Goal: Task Accomplishment & Management: Use online tool/utility

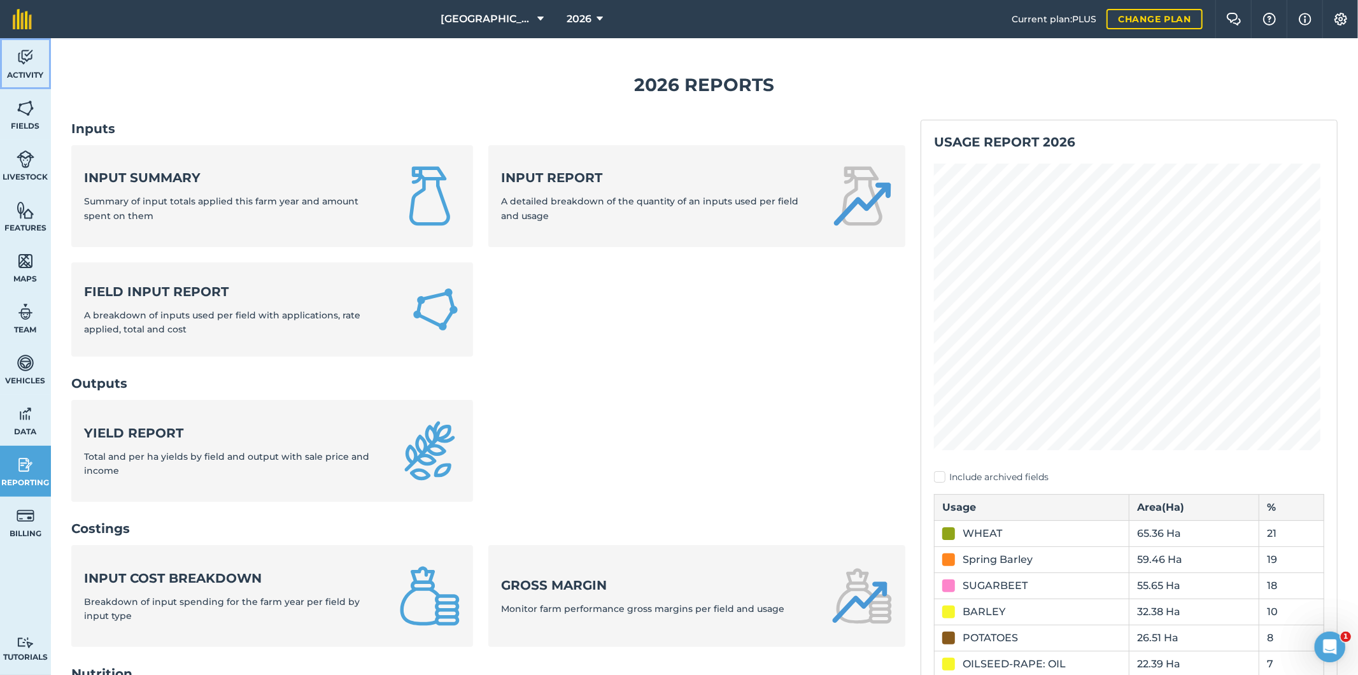
click at [24, 71] on span "Activity" at bounding box center [25, 75] width 51 height 10
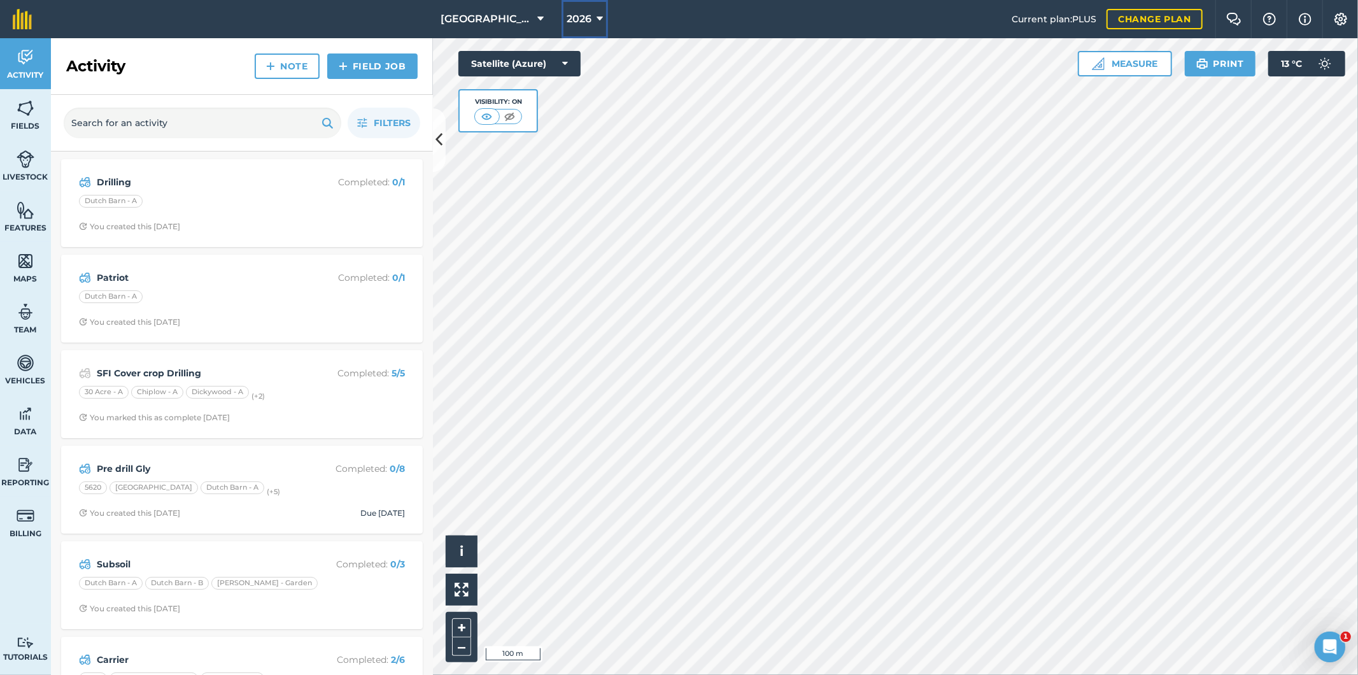
click at [590, 22] on button "2026" at bounding box center [584, 19] width 46 height 38
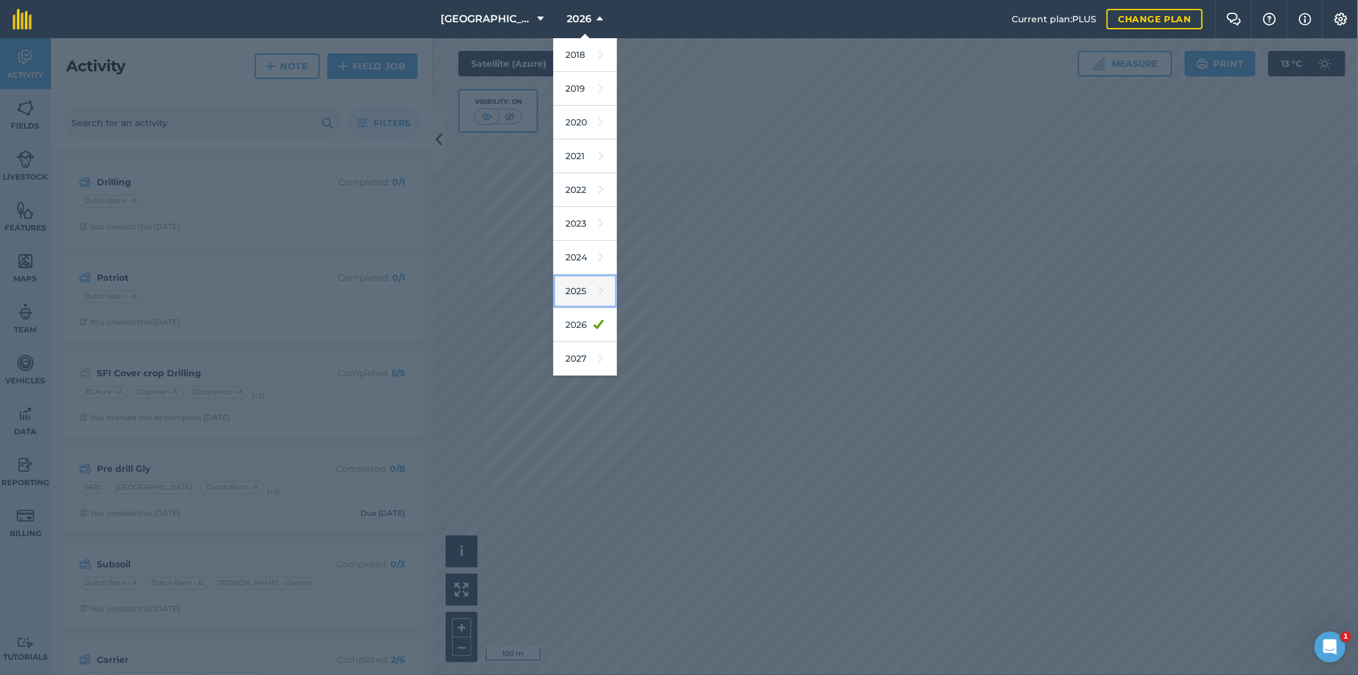
click at [579, 299] on link "2025" at bounding box center [585, 291] width 64 height 34
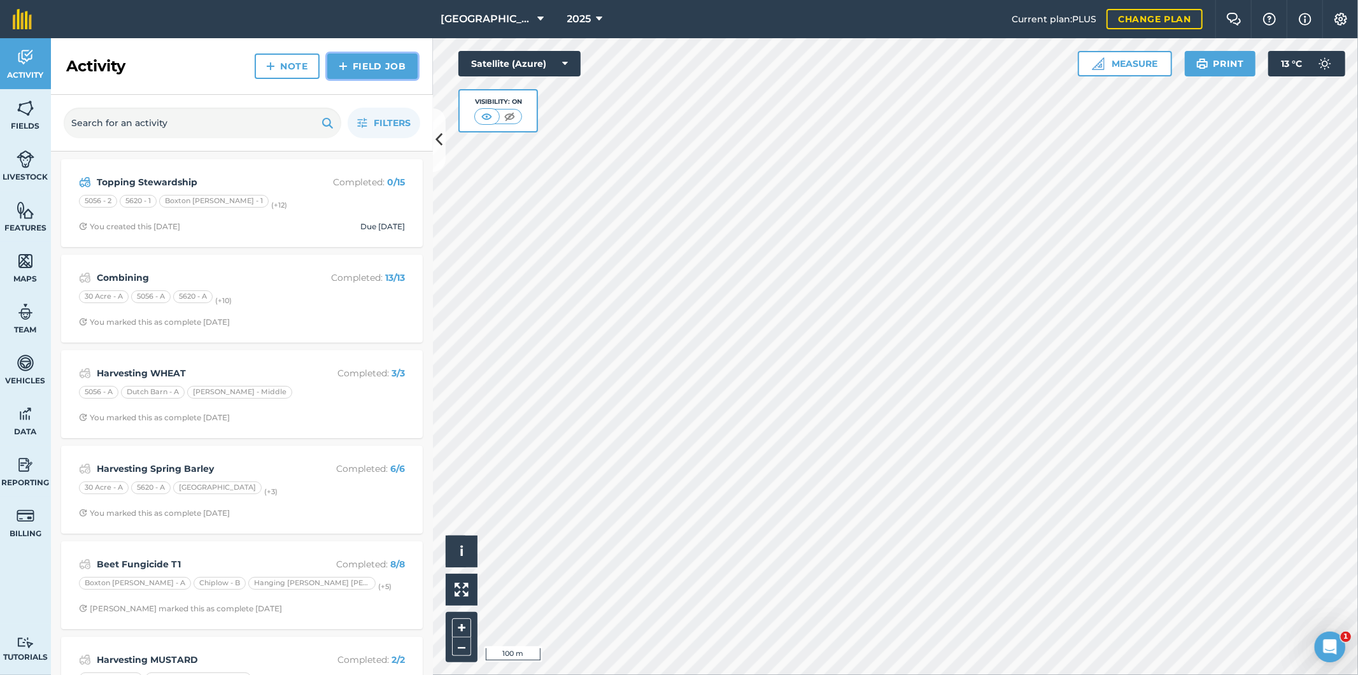
click at [376, 65] on link "Field Job" at bounding box center [372, 65] width 90 height 25
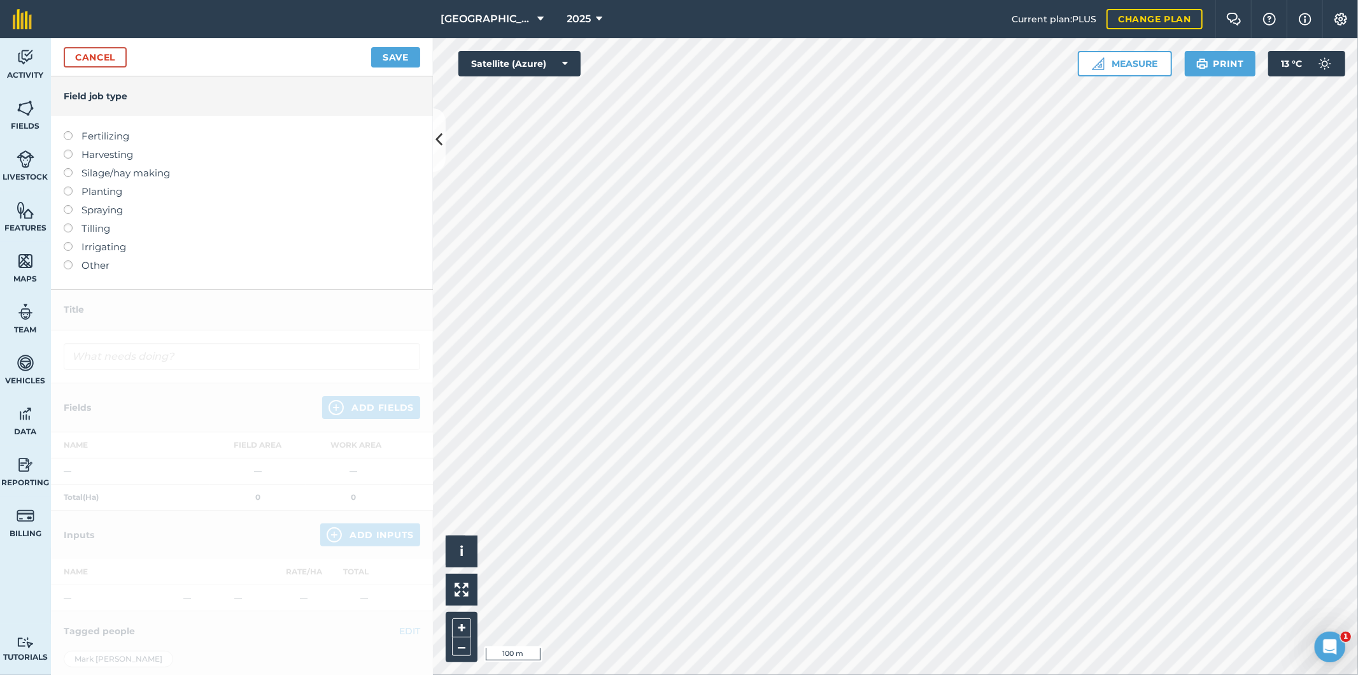
click at [67, 205] on label at bounding box center [73, 205] width 18 height 0
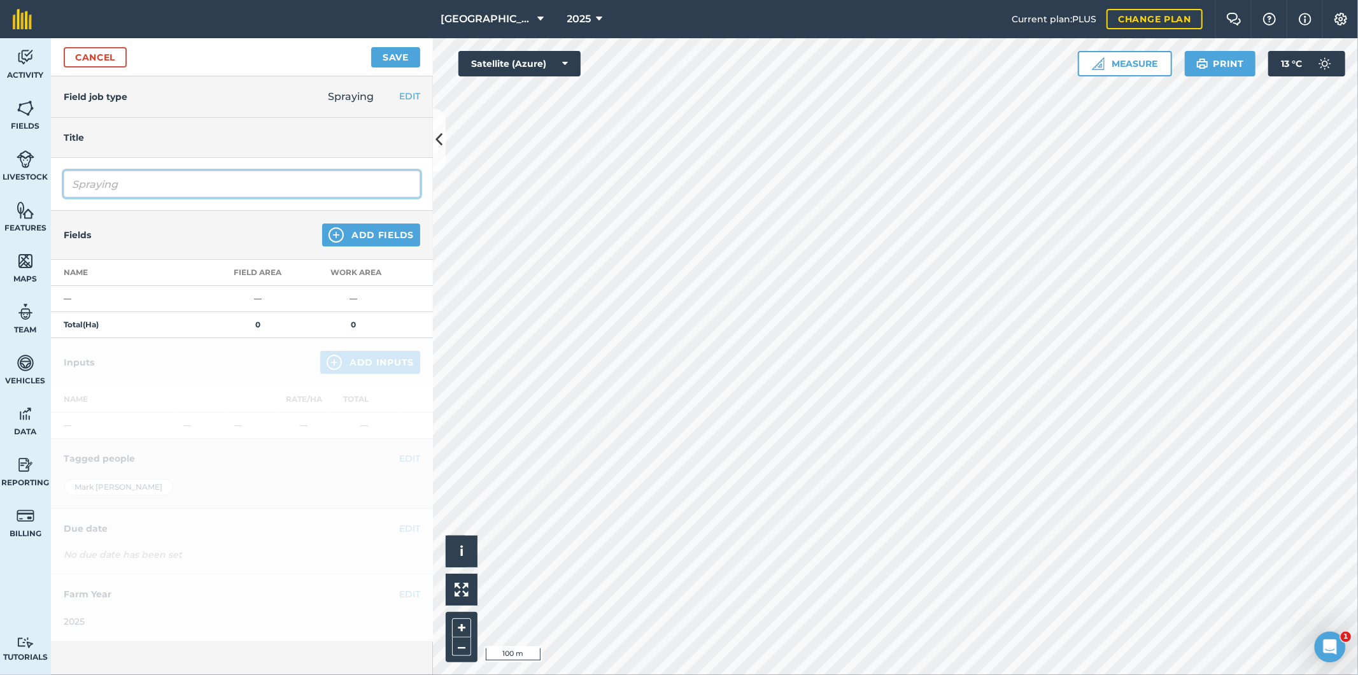
drag, startPoint x: 147, startPoint y: 189, endPoint x: 51, endPoint y: 194, distance: 96.2
click at [51, 194] on div "Spraying" at bounding box center [242, 184] width 382 height 53
type input "Beet T2"
click at [370, 232] on button "Add Fields" at bounding box center [371, 234] width 98 height 23
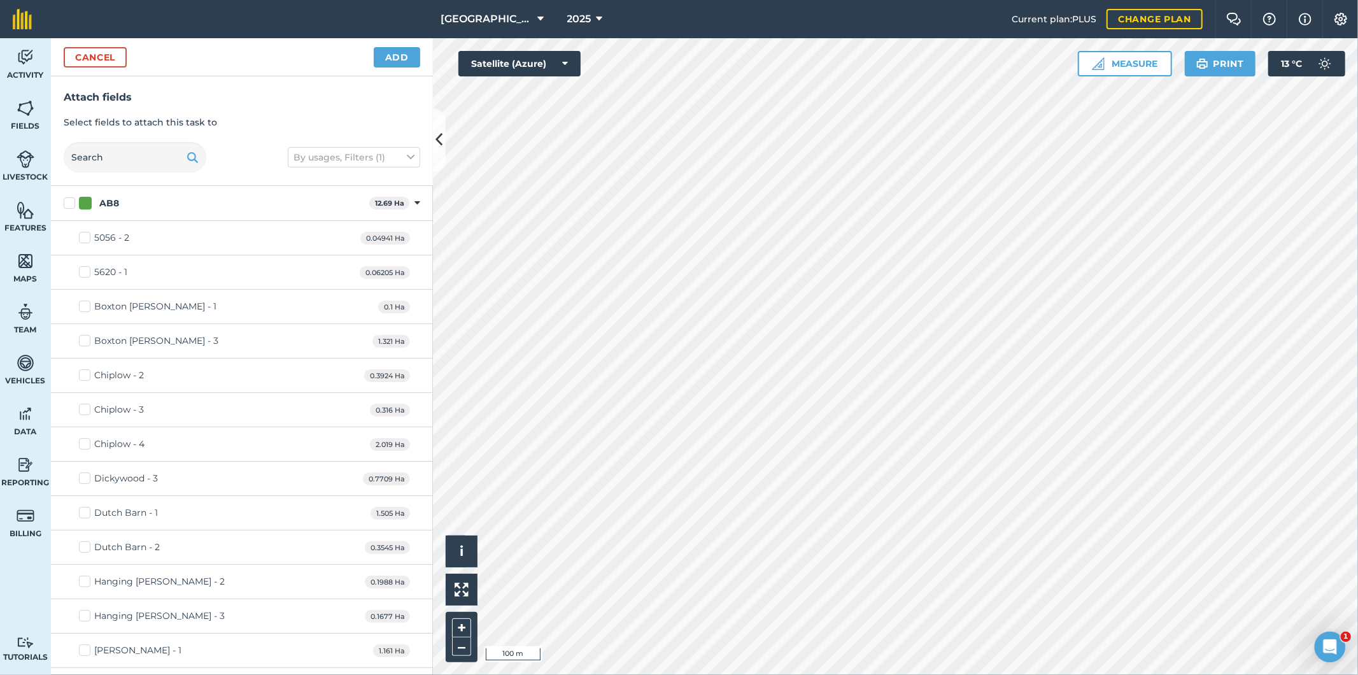
checkbox input "true"
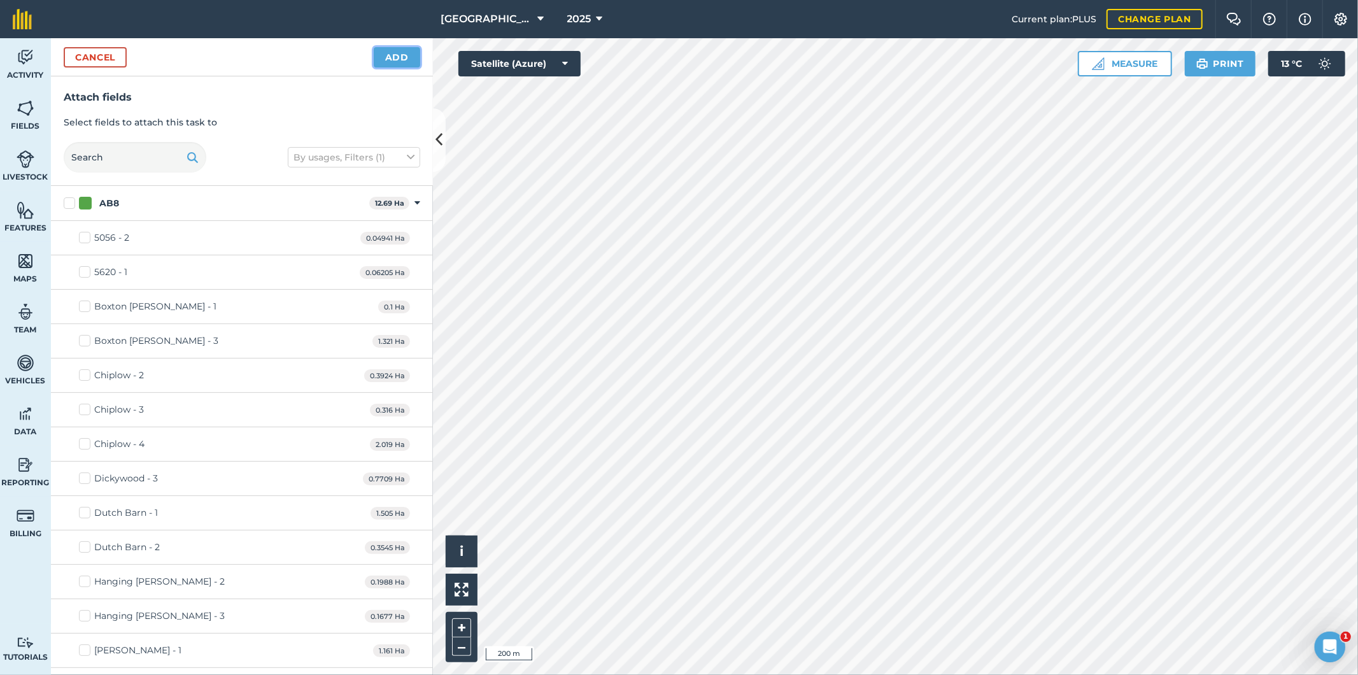
click at [400, 59] on button "Add" at bounding box center [397, 57] width 46 height 20
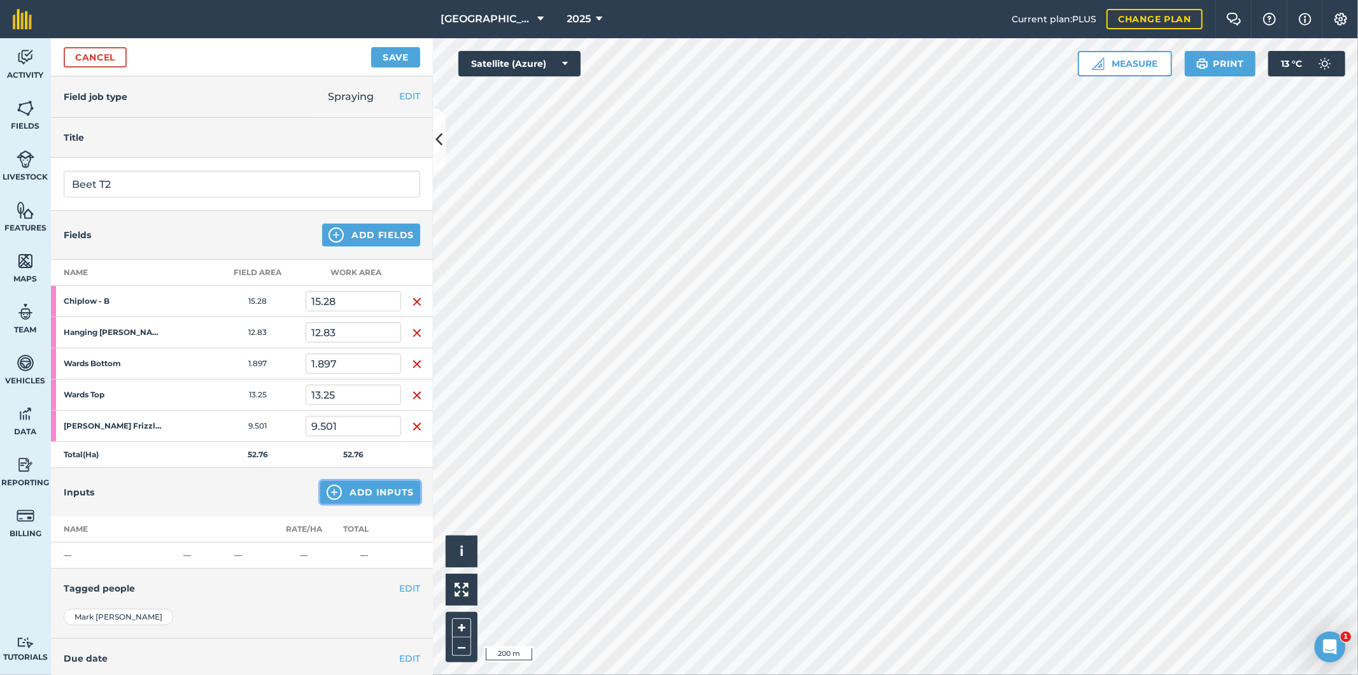
click at [358, 491] on button "Add Inputs" at bounding box center [370, 492] width 100 height 23
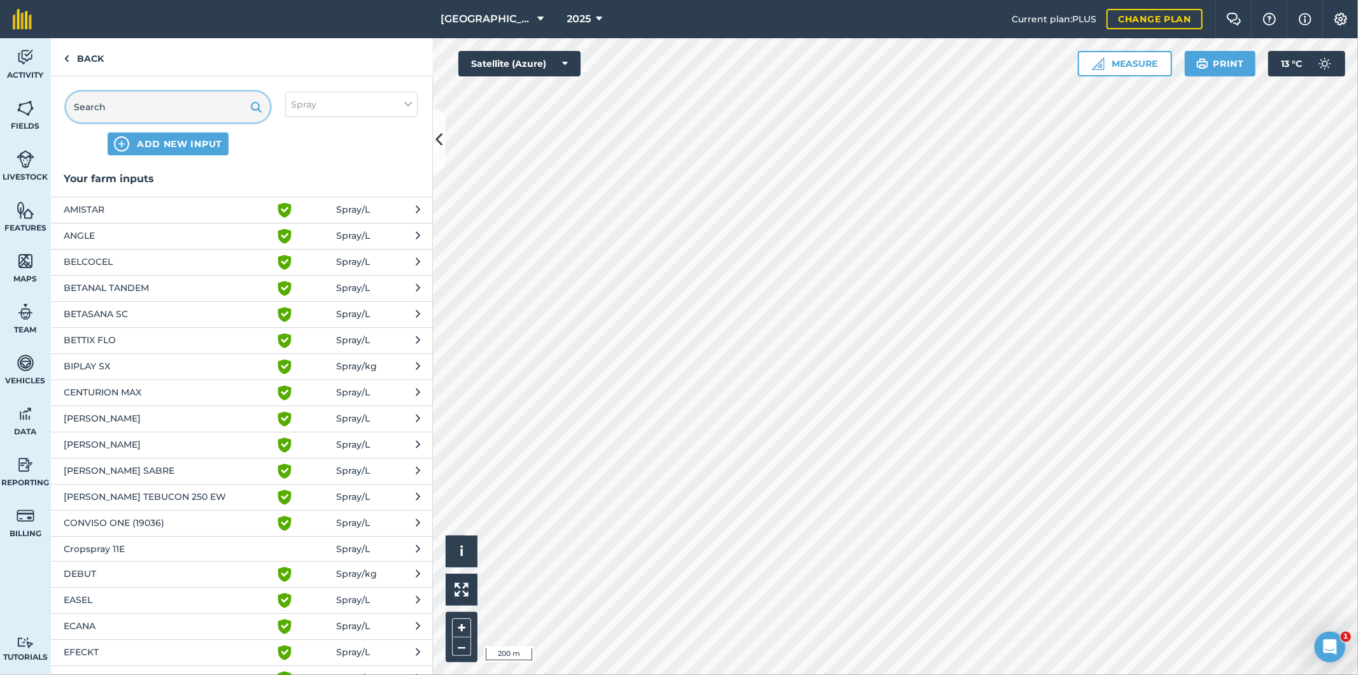
click at [188, 106] on input "text" at bounding box center [168, 107] width 204 height 31
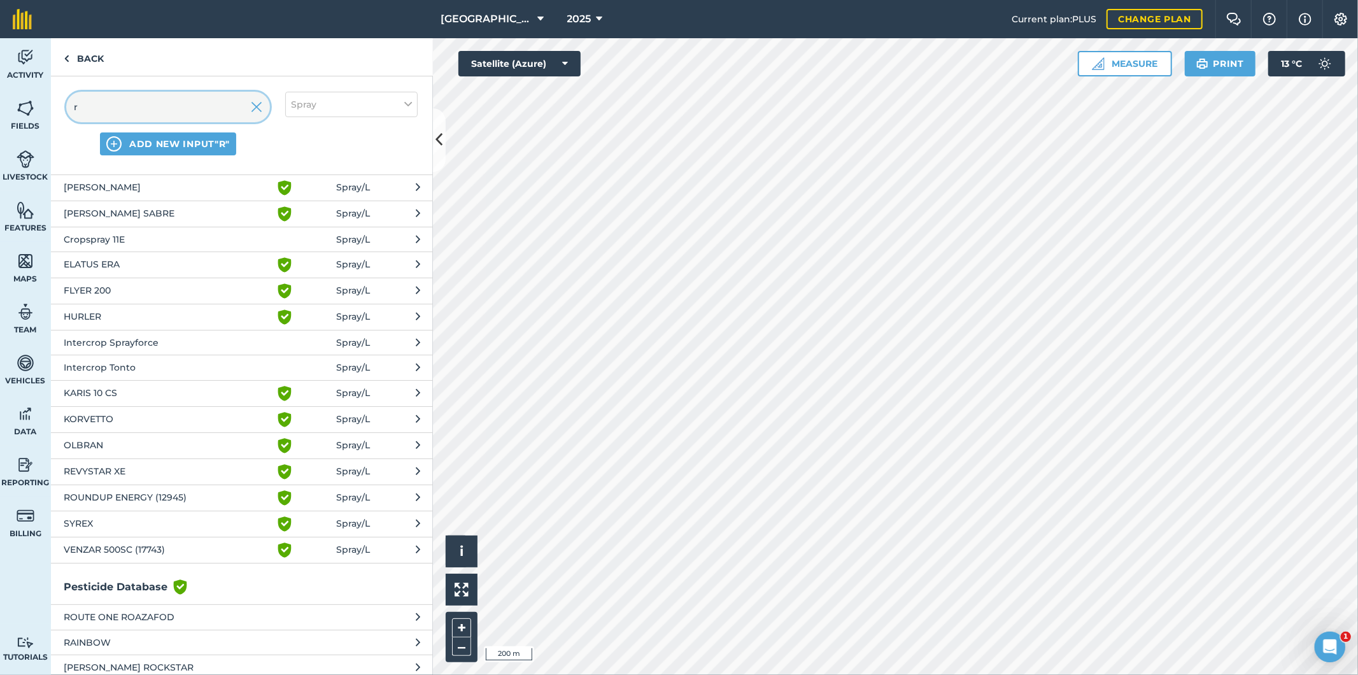
scroll to position [141, 0]
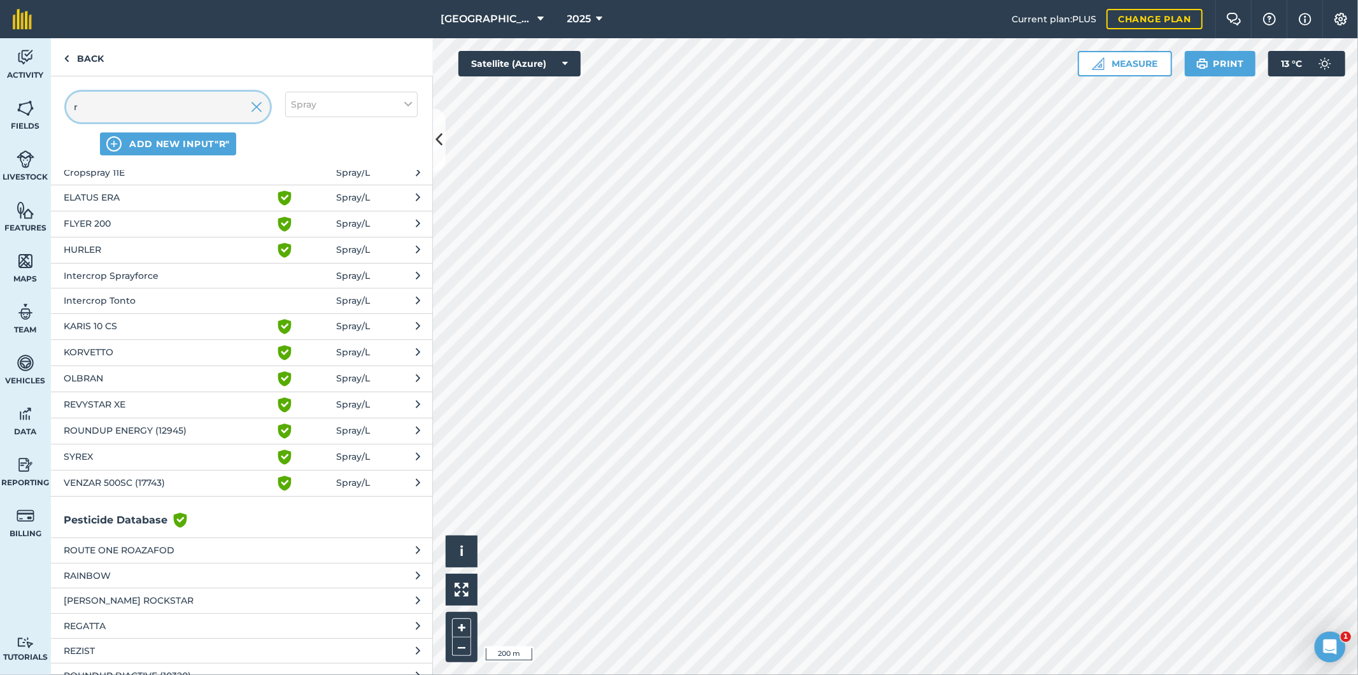
type input "r"
click at [127, 404] on span "REVYSTAR XE" at bounding box center [168, 404] width 208 height 15
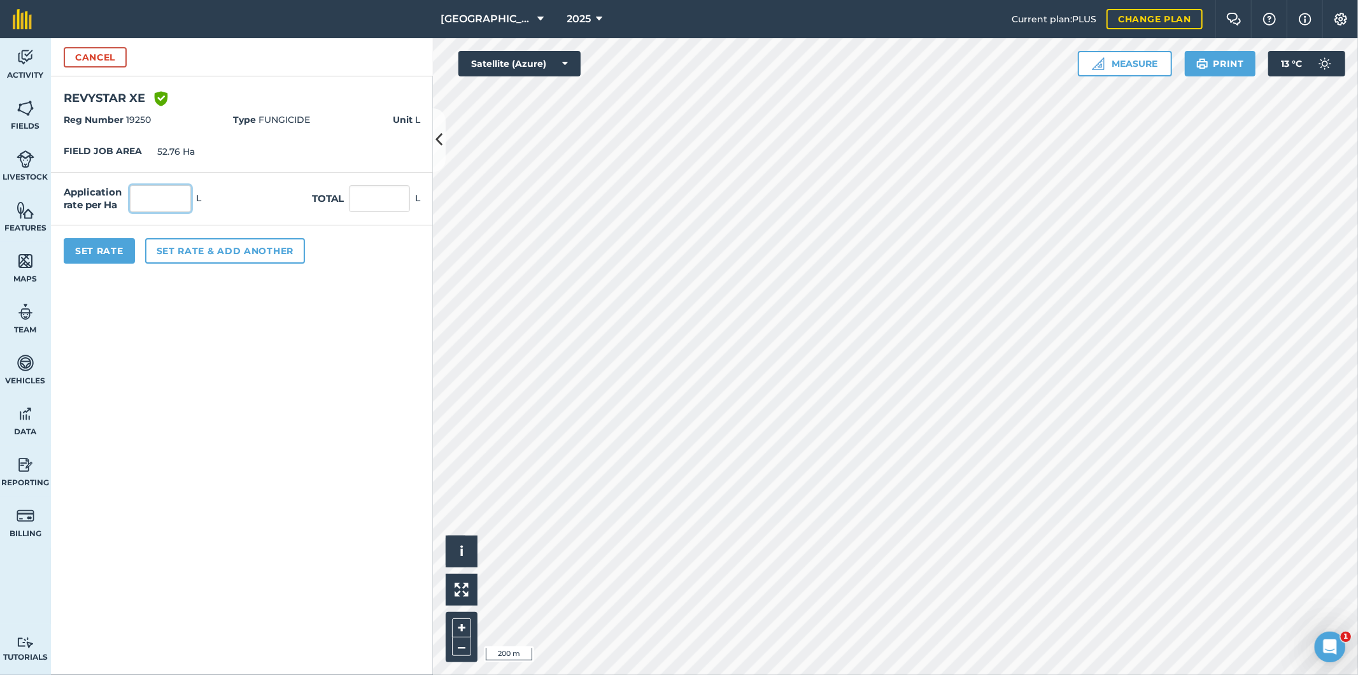
click at [178, 199] on input "text" at bounding box center [160, 198] width 61 height 27
type input "0.5"
type input "26.38"
click at [187, 255] on button "Set rate & add another" at bounding box center [225, 250] width 160 height 25
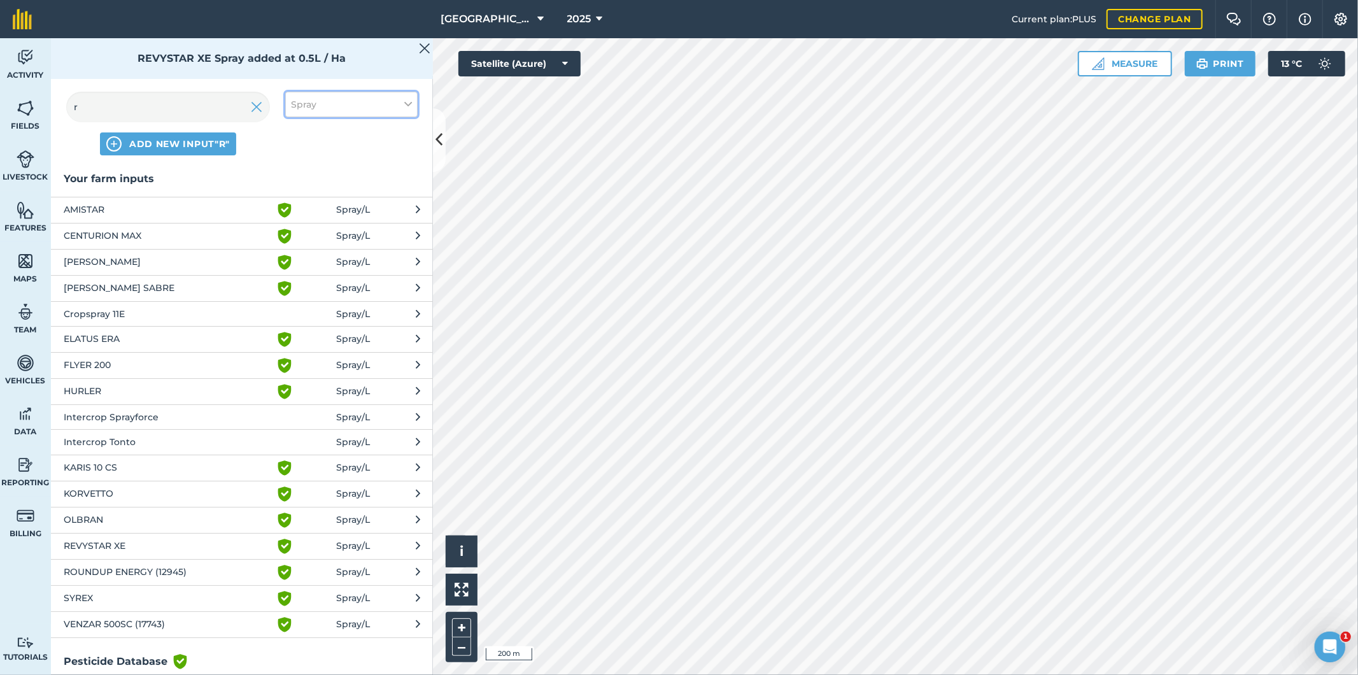
click at [316, 104] on button "Spray" at bounding box center [351, 104] width 132 height 25
click at [312, 154] on label "Fertilizer" at bounding box center [351, 153] width 121 height 13
click at [299, 154] on input "Fertilizer" at bounding box center [295, 151] width 8 height 8
checkbox input "true"
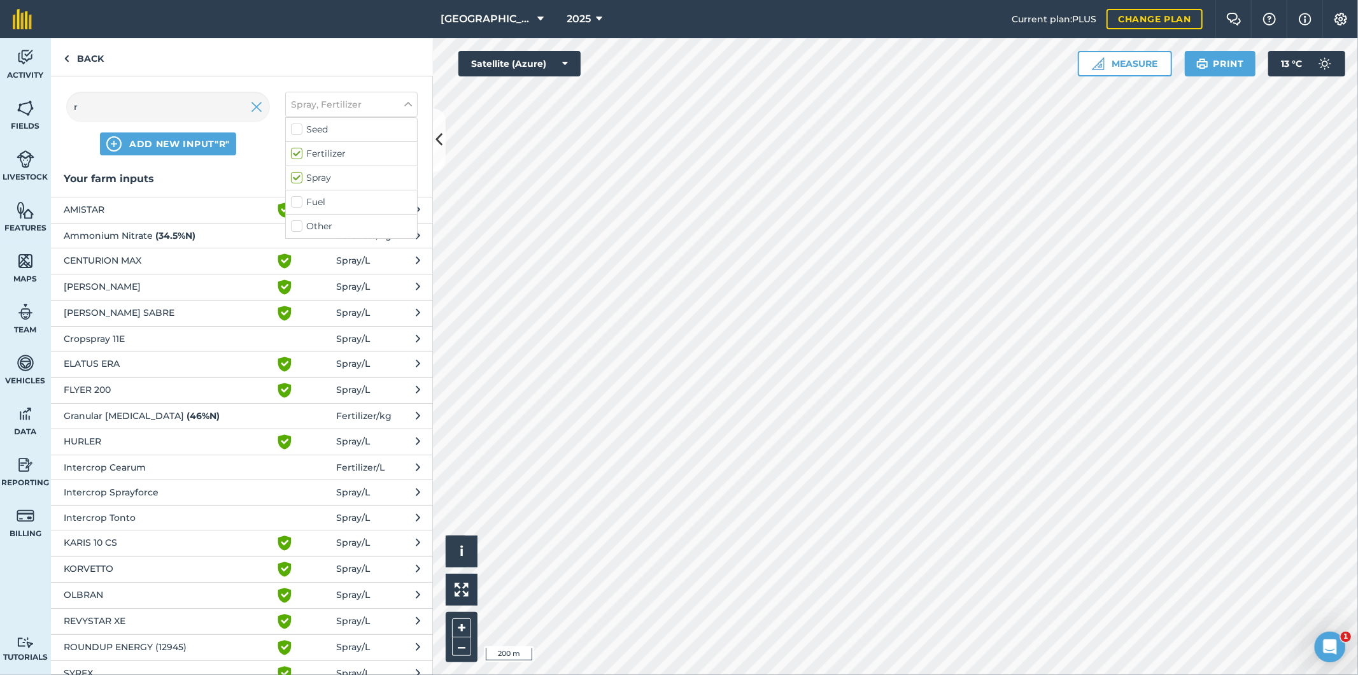
click at [295, 175] on label "Spray" at bounding box center [351, 177] width 121 height 13
click at [295, 175] on input "Spray" at bounding box center [295, 175] width 8 height 8
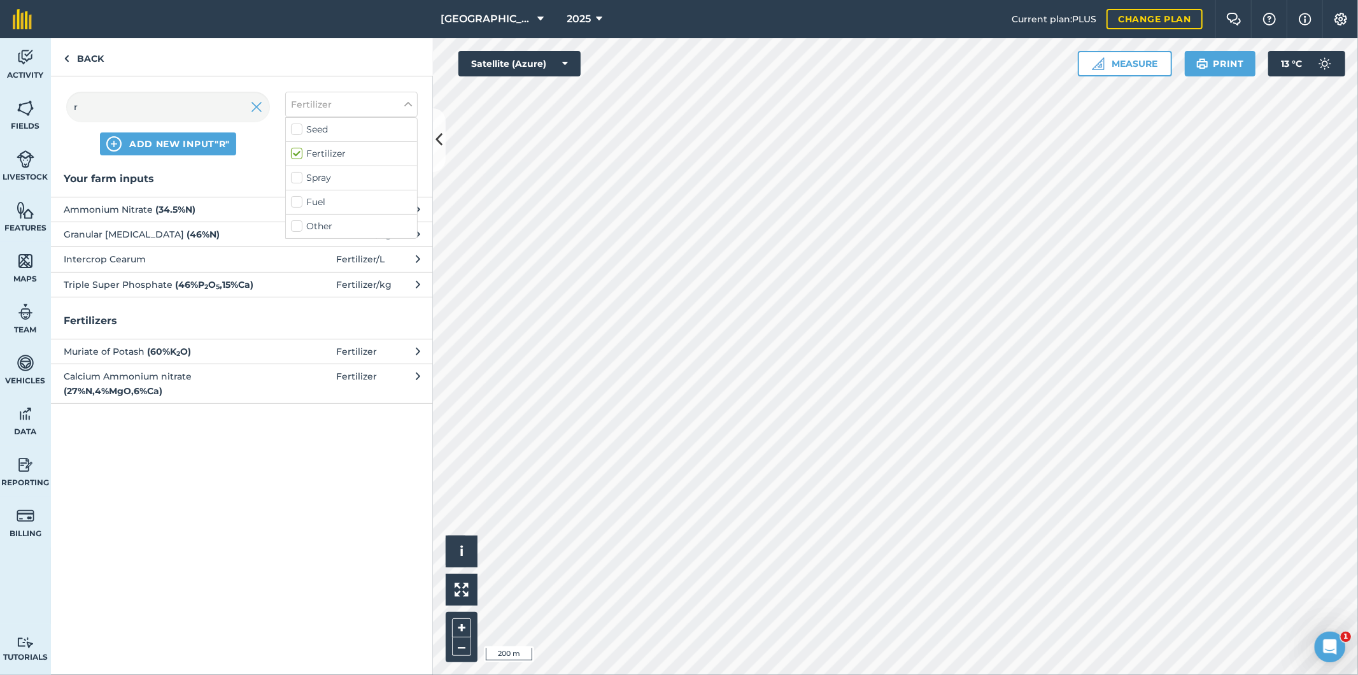
click at [300, 180] on label "Spray" at bounding box center [351, 177] width 121 height 13
click at [299, 180] on input "Spray" at bounding box center [295, 175] width 8 height 8
checkbox input "true"
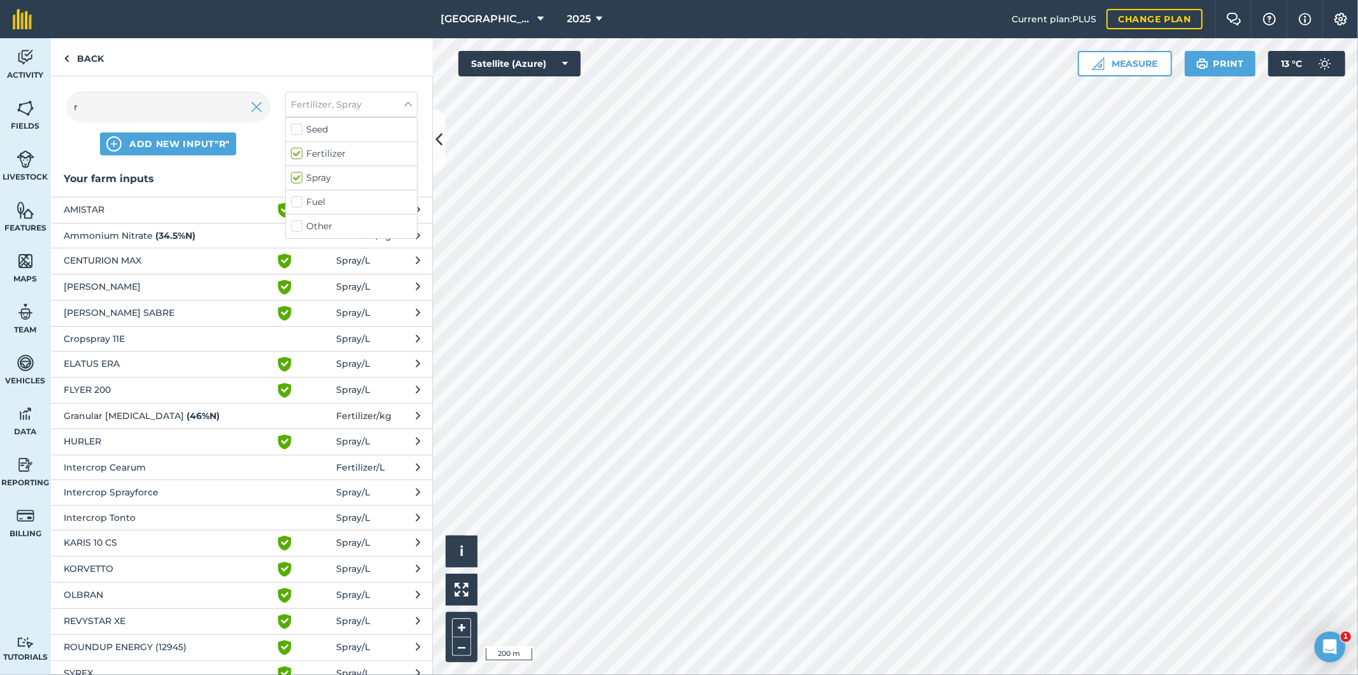
click at [295, 153] on label "Fertilizer" at bounding box center [351, 153] width 121 height 13
click at [295, 153] on input "Fertilizer" at bounding box center [295, 151] width 8 height 8
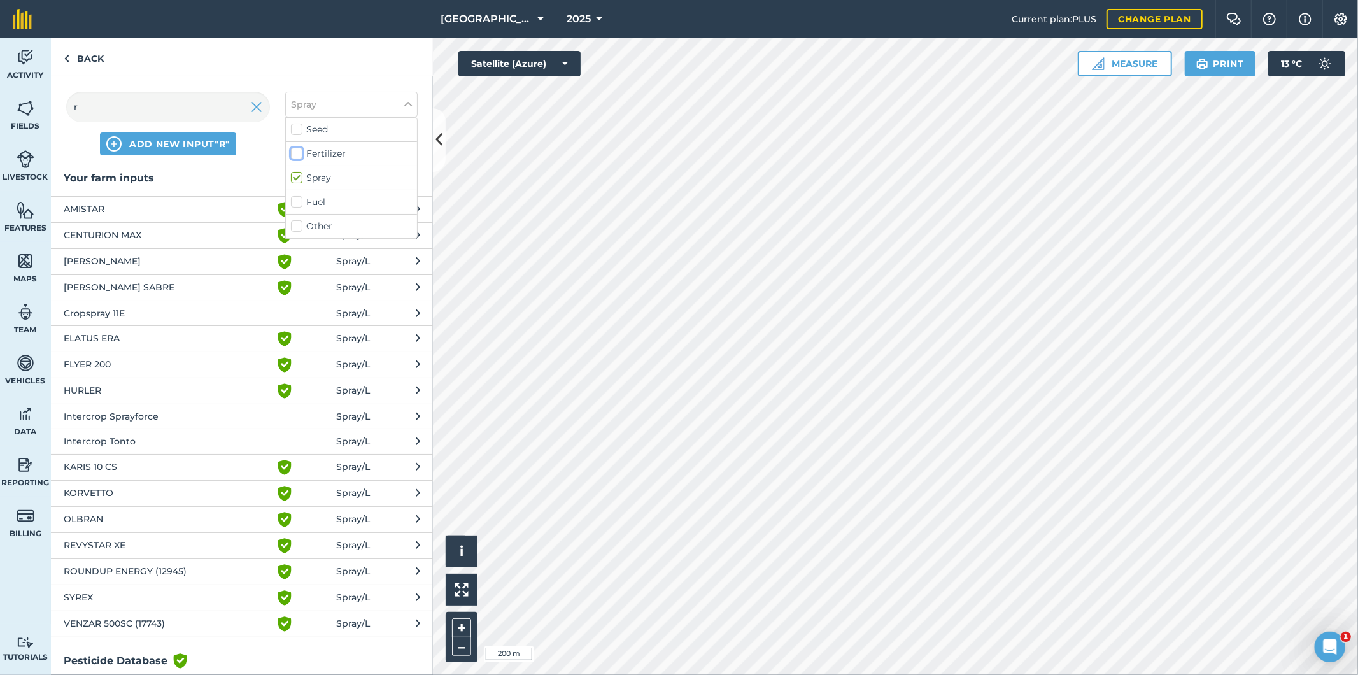
scroll to position [0, 0]
click at [300, 152] on label "Fertilizer" at bounding box center [351, 153] width 121 height 13
click at [299, 152] on input "Fertilizer" at bounding box center [295, 151] width 8 height 8
checkbox input "true"
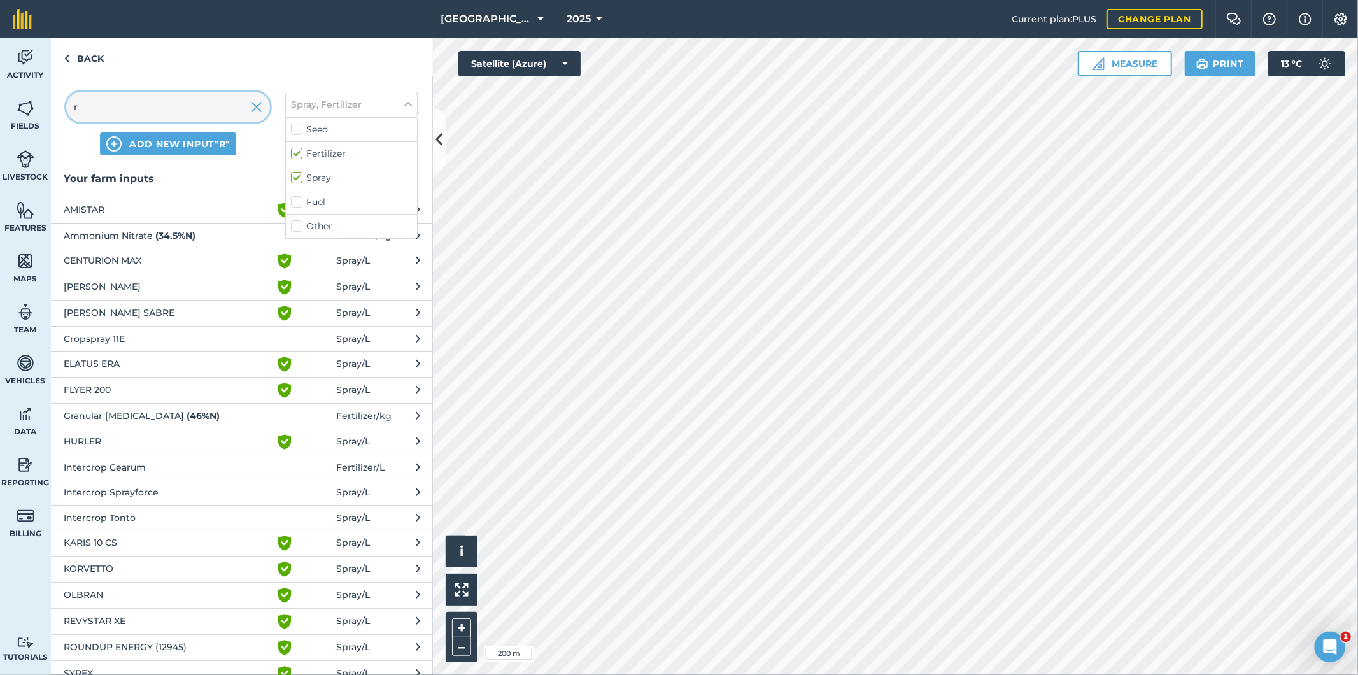
click at [206, 110] on input "r" at bounding box center [168, 107] width 204 height 31
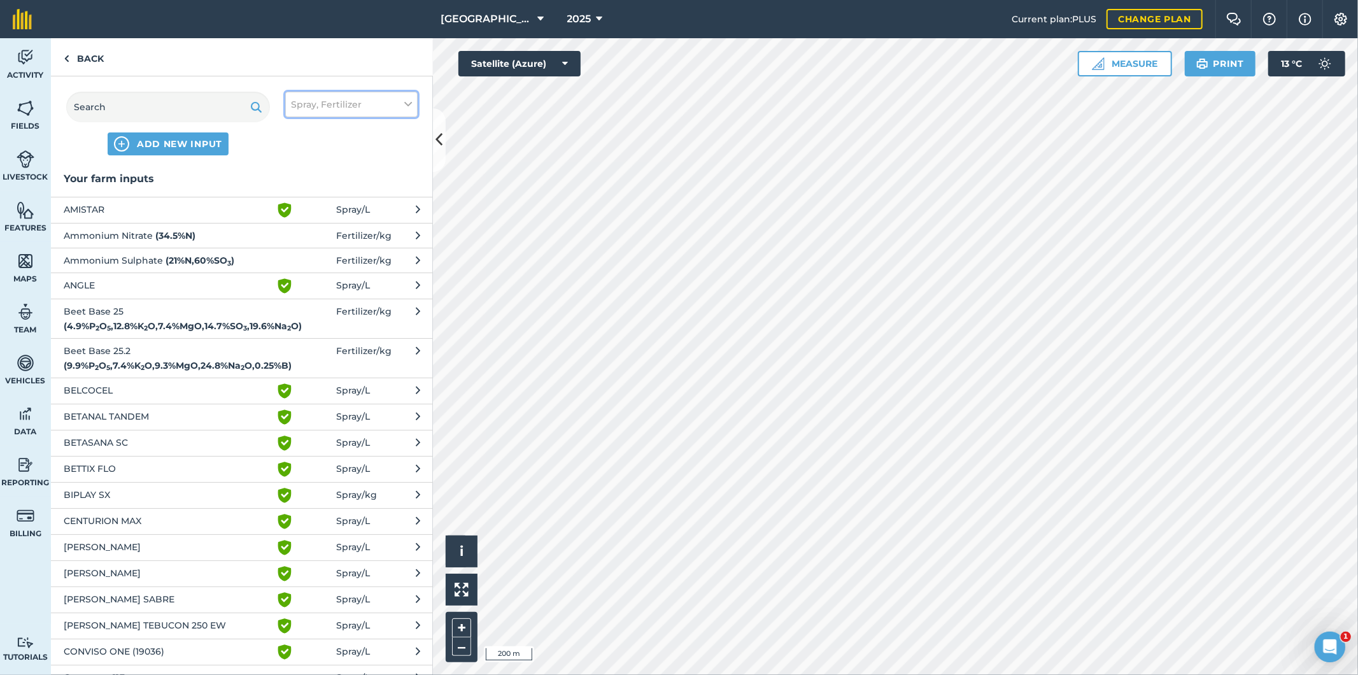
click at [341, 108] on span "Spray, Fertilizer" at bounding box center [326, 104] width 71 height 14
click at [296, 180] on label "Spray" at bounding box center [351, 177] width 121 height 13
click at [296, 180] on input "Spray" at bounding box center [295, 175] width 8 height 8
checkbox input "false"
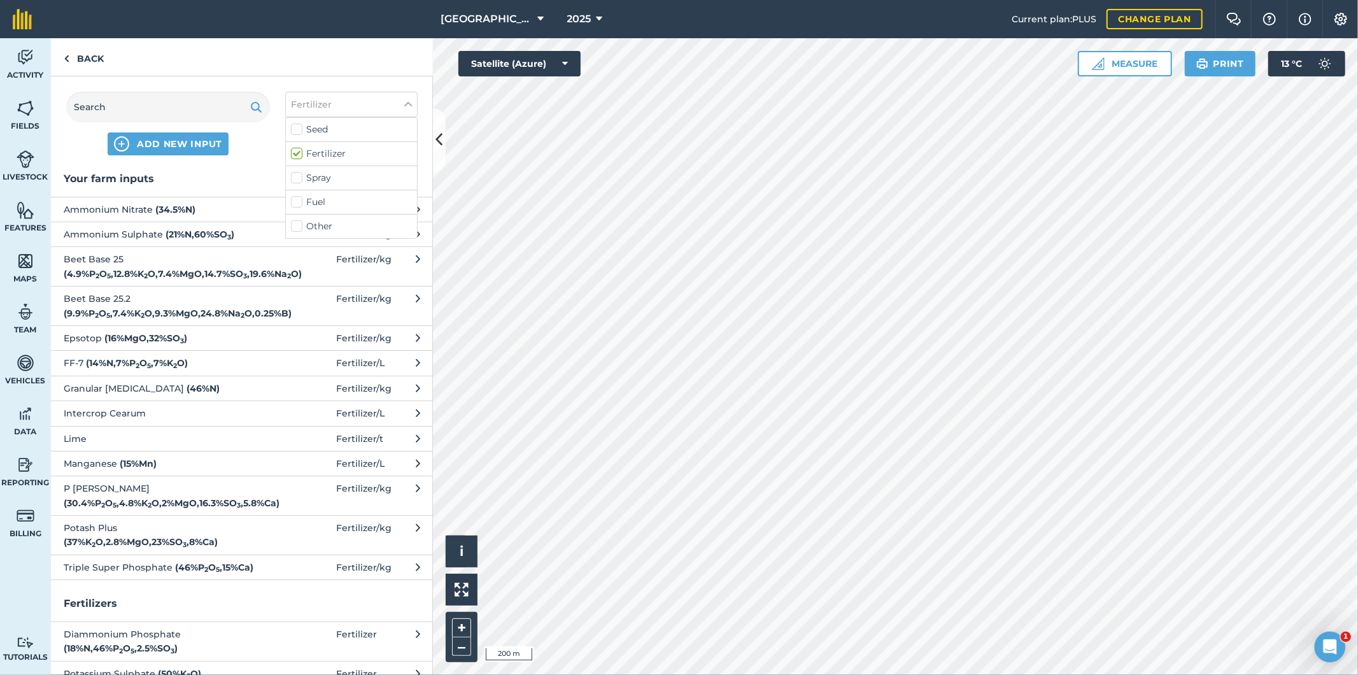
click at [111, 341] on strong "( 16 % MgO , 32 % SO 3 )" at bounding box center [145, 337] width 83 height 11
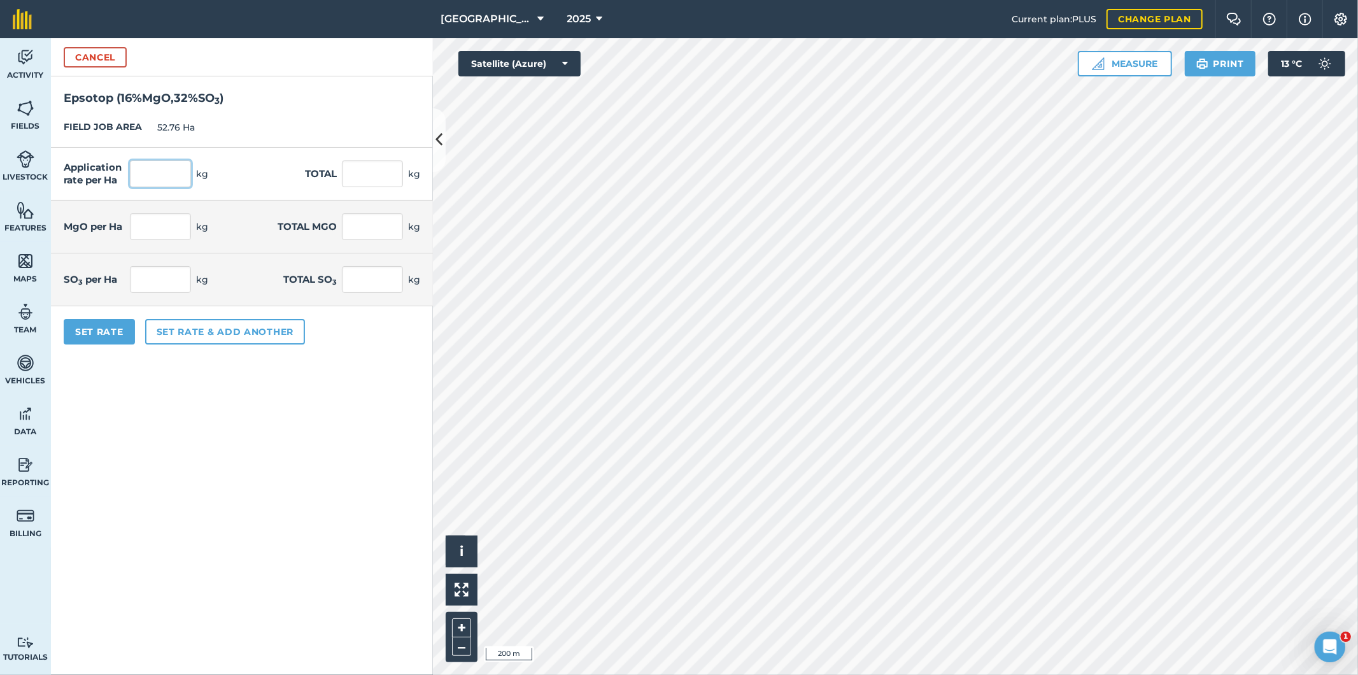
click at [179, 176] on input "text" at bounding box center [160, 173] width 61 height 27
type input "2"
type input "105.52"
type input "0.32"
type input "16.883"
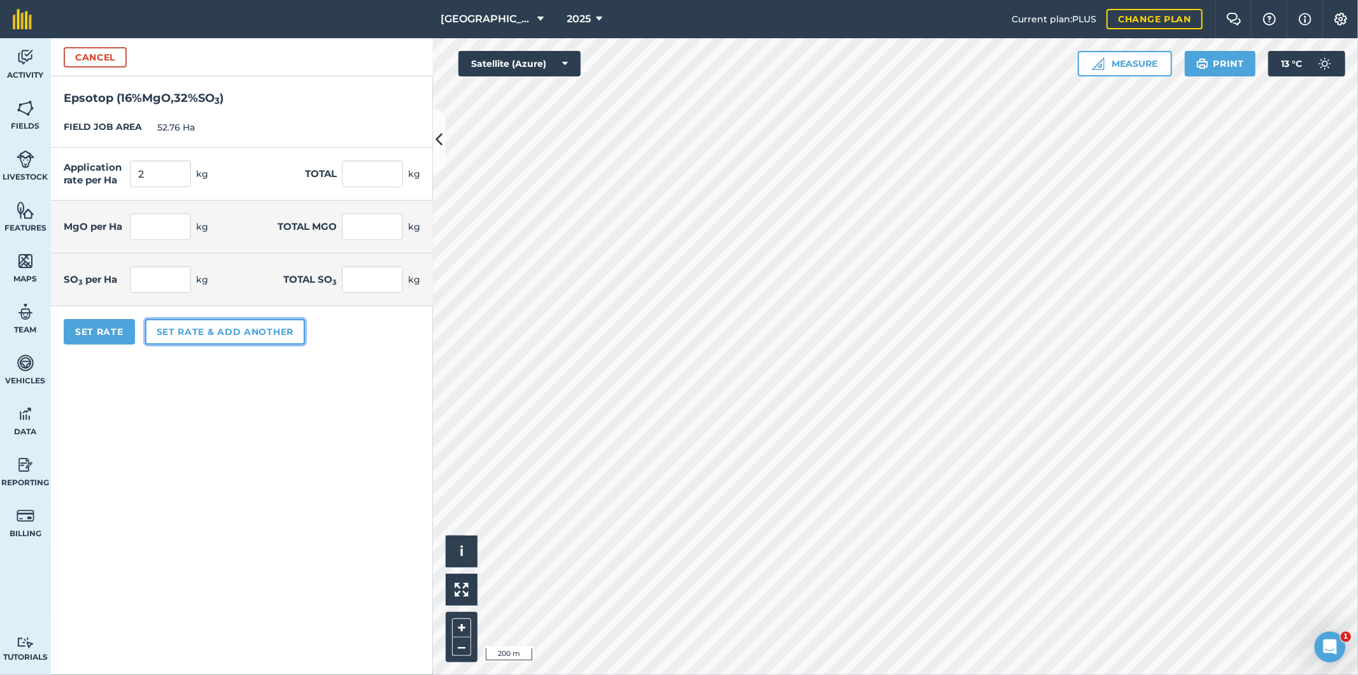
type input "0.64"
type input "33.766"
click at [207, 329] on button "Set rate & add another" at bounding box center [225, 331] width 160 height 25
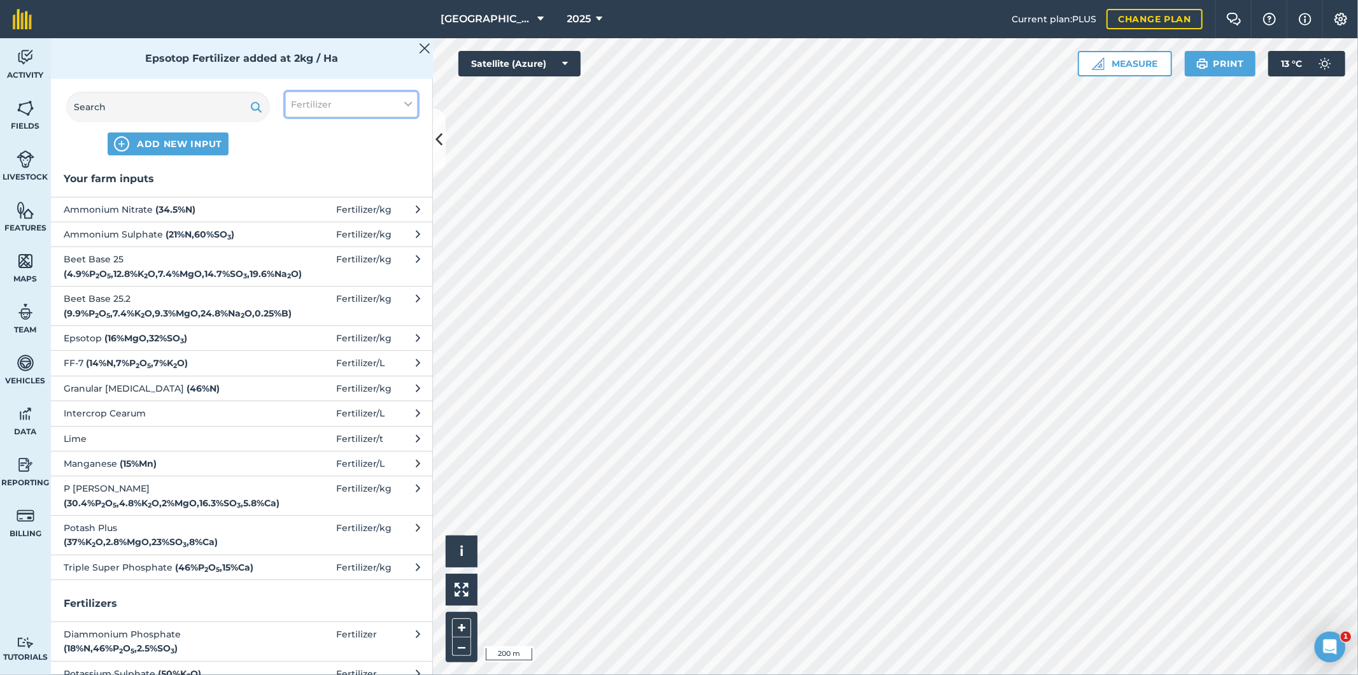
click at [358, 108] on button "Fertilizer" at bounding box center [351, 104] width 132 height 25
click at [316, 207] on label "Fuel" at bounding box center [351, 201] width 121 height 13
click at [299, 204] on input "Fuel" at bounding box center [295, 199] width 8 height 8
checkbox input "true"
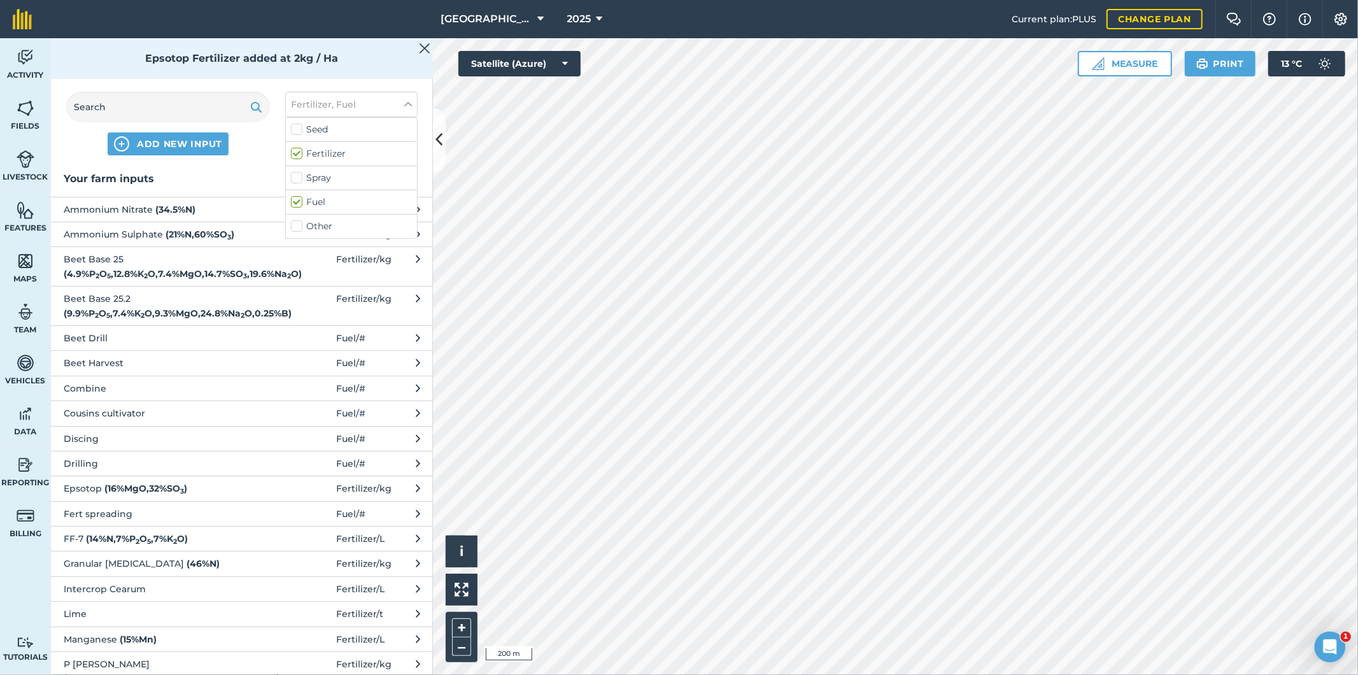
click at [302, 154] on label "Fertilizer" at bounding box center [351, 153] width 121 height 13
click at [299, 154] on input "Fertilizer" at bounding box center [295, 151] width 8 height 8
checkbox input "false"
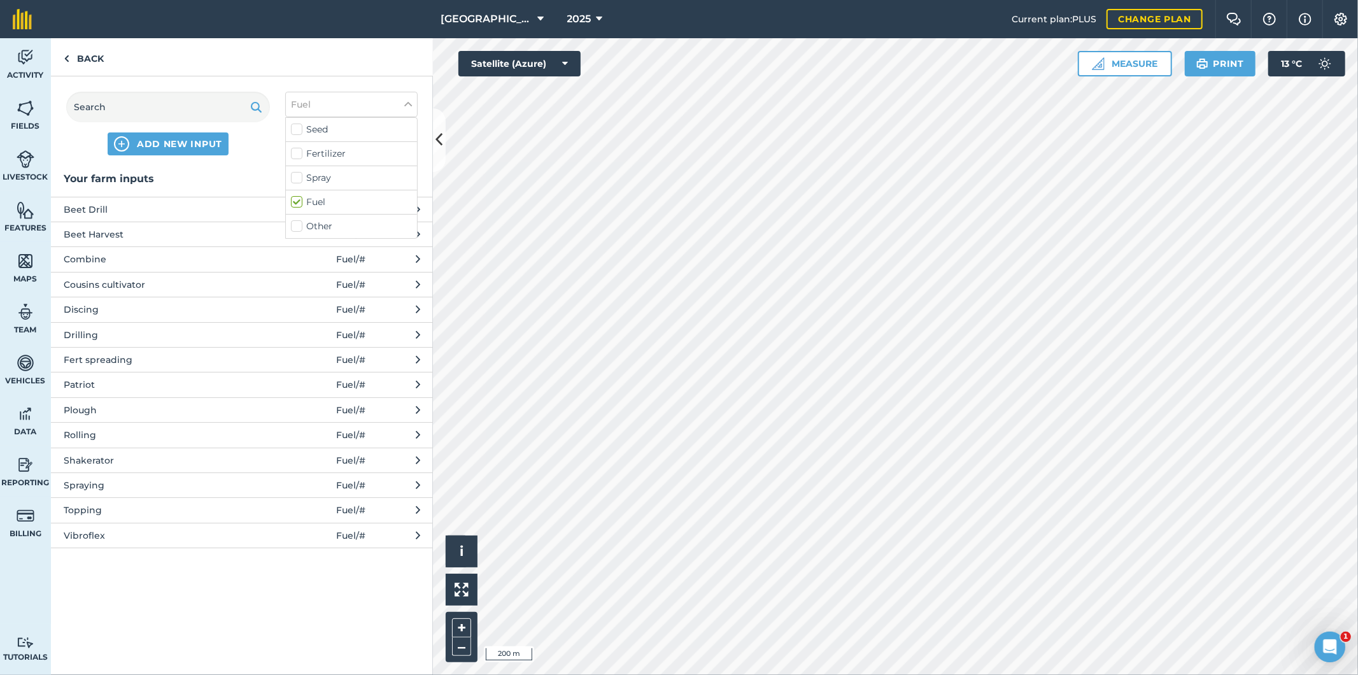
click at [85, 483] on span "Spraying" at bounding box center [168, 485] width 208 height 14
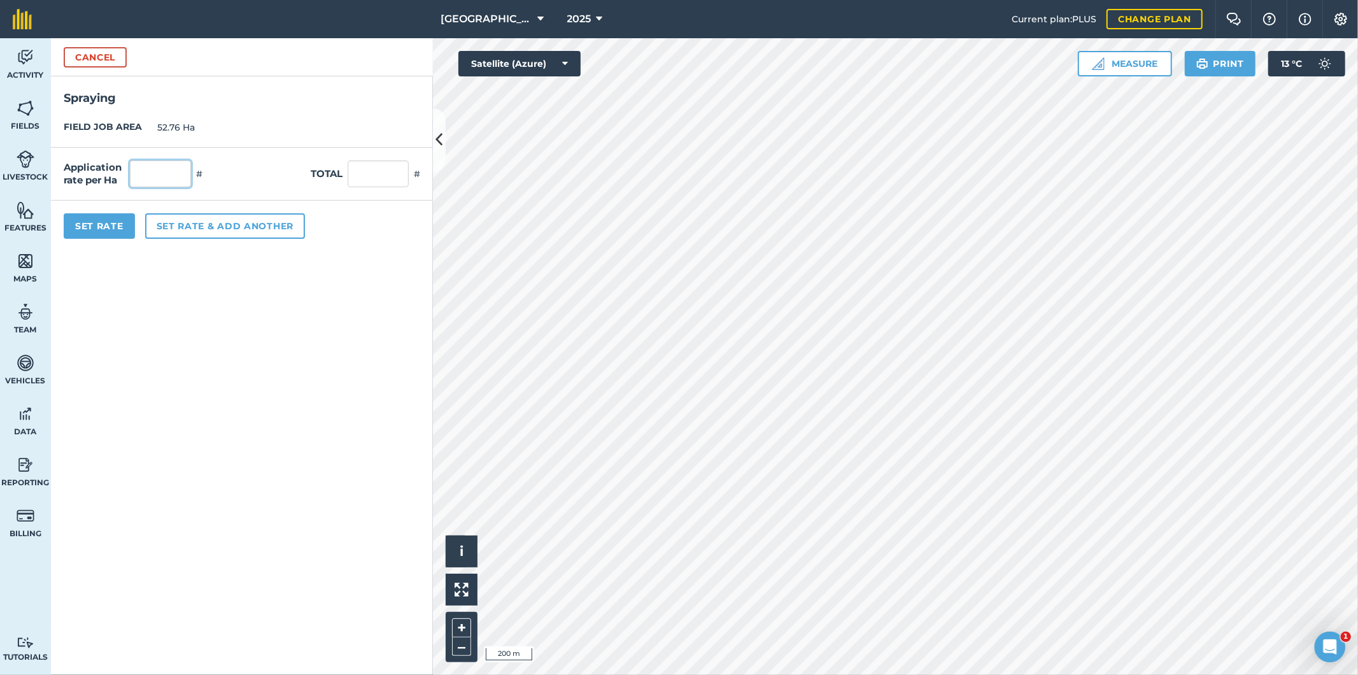
click at [181, 175] on input "text" at bounding box center [160, 173] width 61 height 27
type input "1"
type input "52.76"
click at [113, 231] on button "Set Rate" at bounding box center [99, 225] width 71 height 25
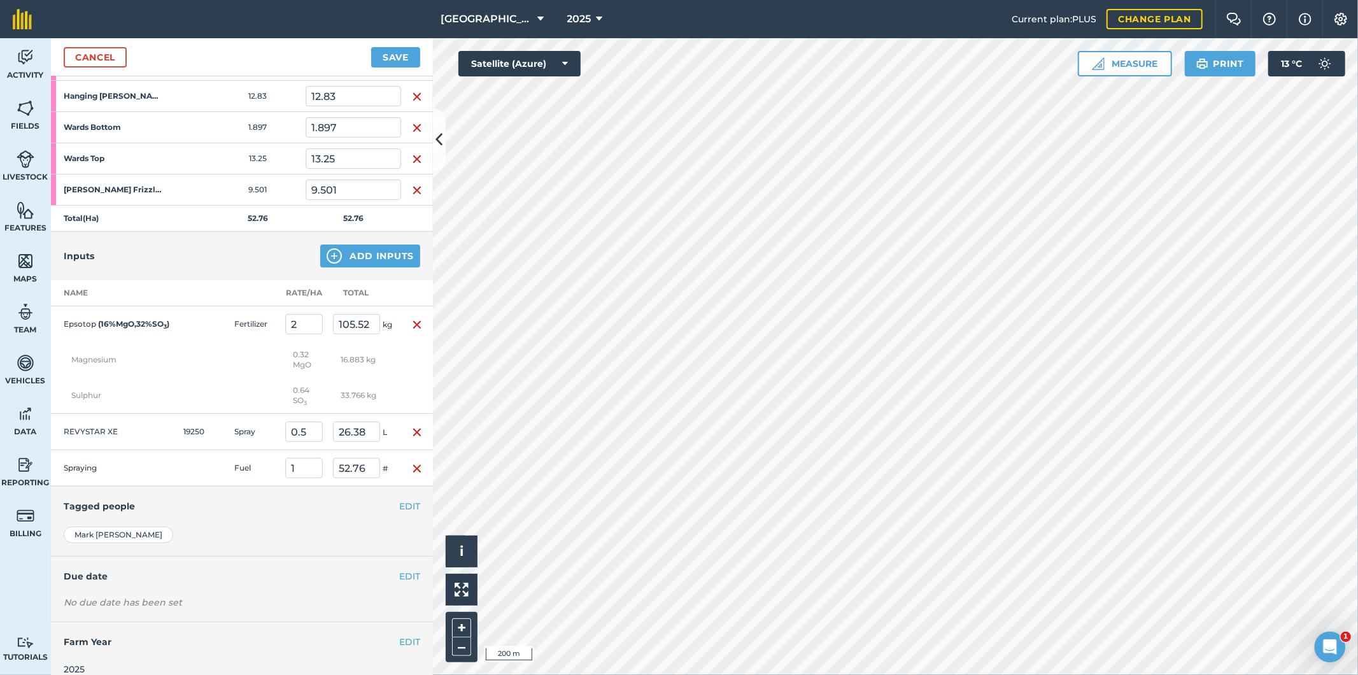
scroll to position [250, 0]
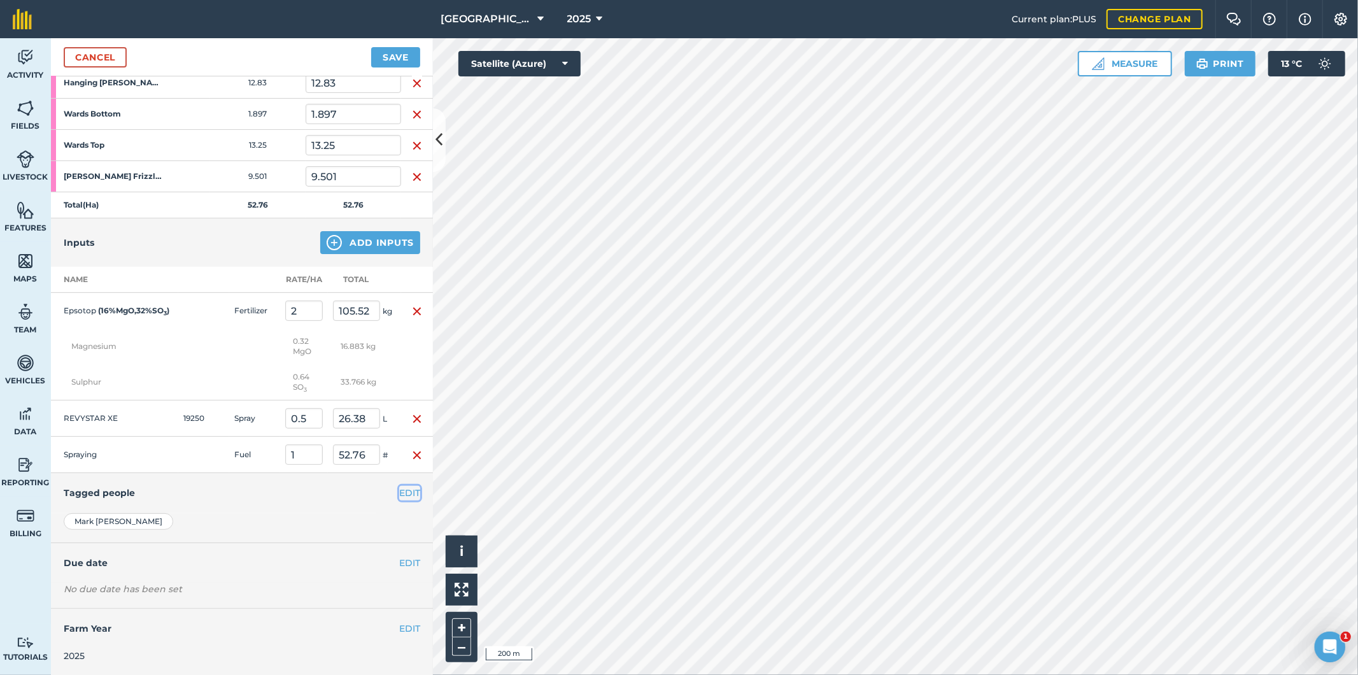
click at [402, 493] on button "EDIT" at bounding box center [409, 493] width 21 height 14
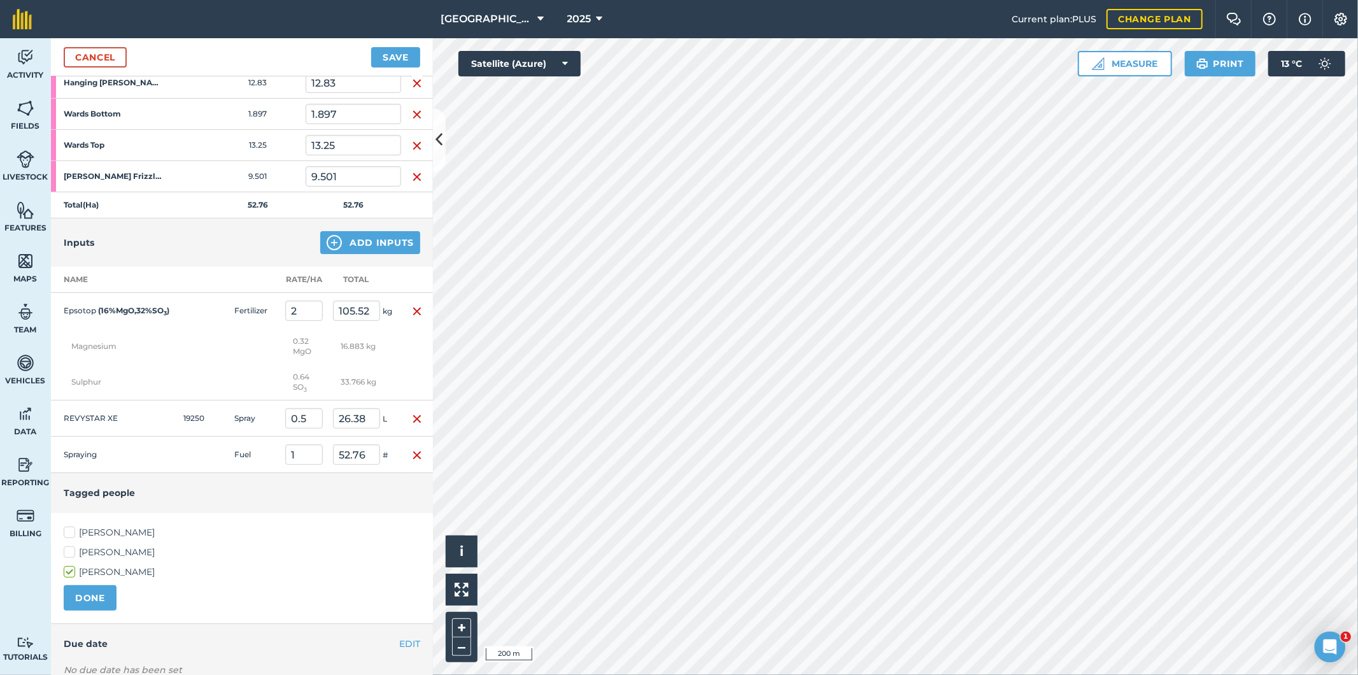
click at [69, 533] on label "[PERSON_NAME]" at bounding box center [242, 532] width 356 height 13
click at [69, 533] on input "[PERSON_NAME]" at bounding box center [68, 530] width 8 height 8
checkbox input "true"
click at [88, 593] on button "DONE" at bounding box center [90, 597] width 53 height 25
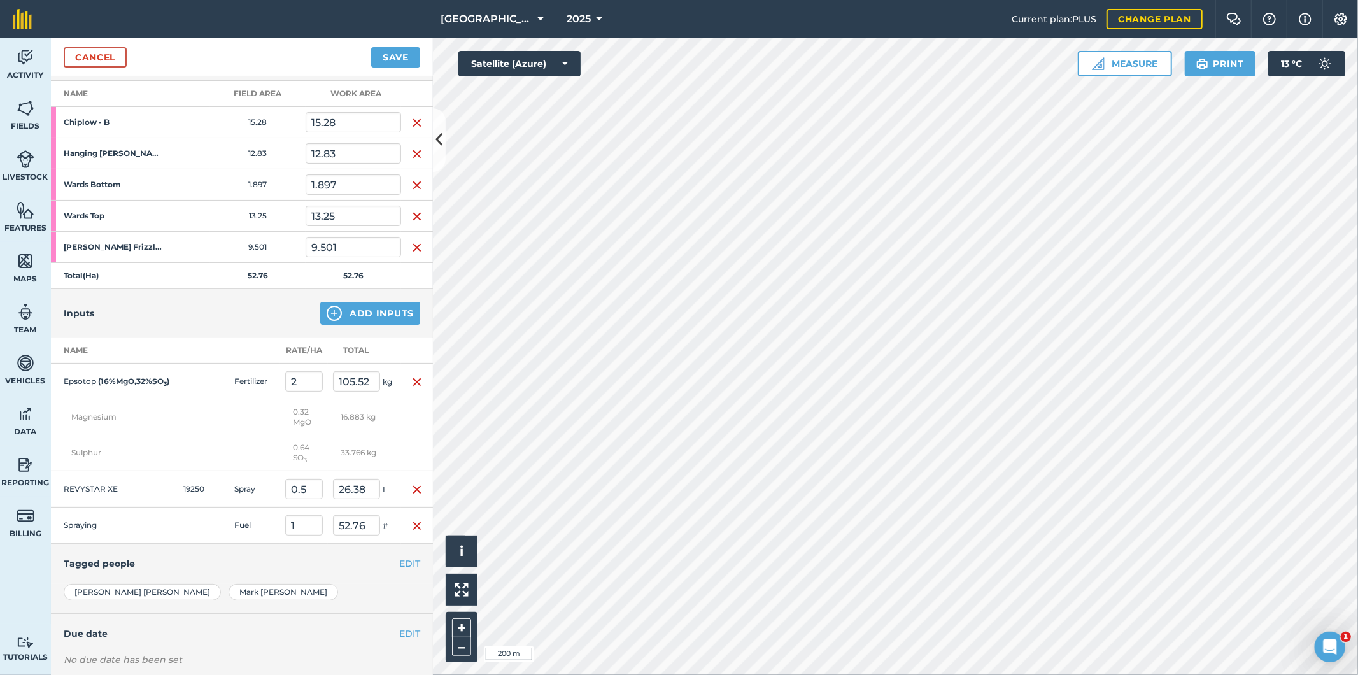
scroll to position [108, 0]
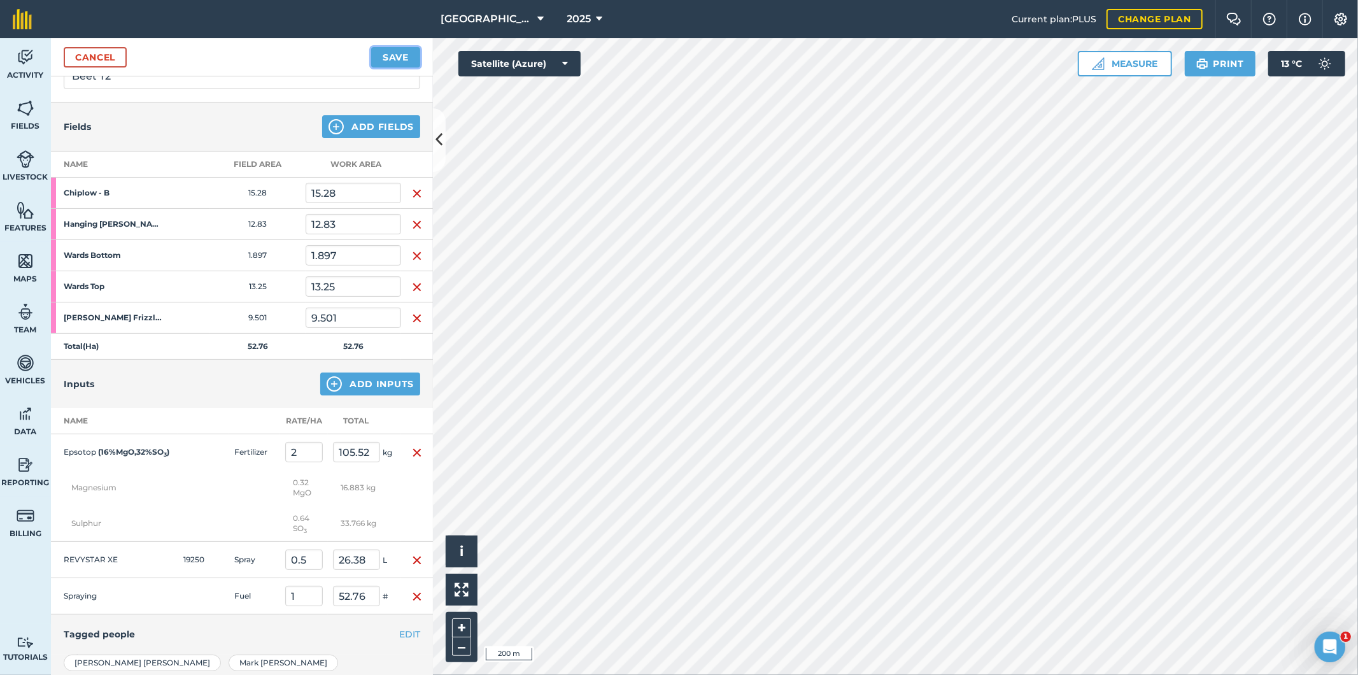
click at [390, 62] on button "Save" at bounding box center [395, 57] width 49 height 20
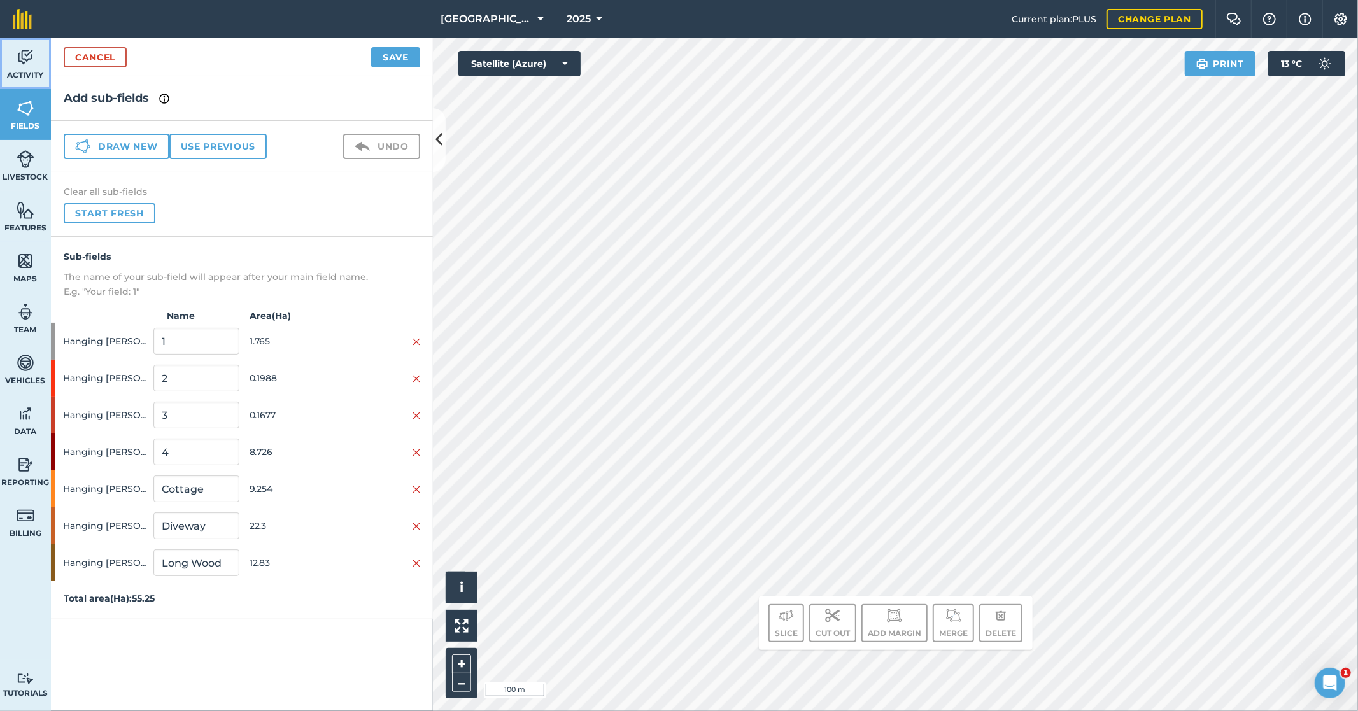
drag, startPoint x: 17, startPoint y: 55, endPoint x: 17, endPoint y: 27, distance: 27.4
click at [17, 55] on img at bounding box center [26, 57] width 18 height 19
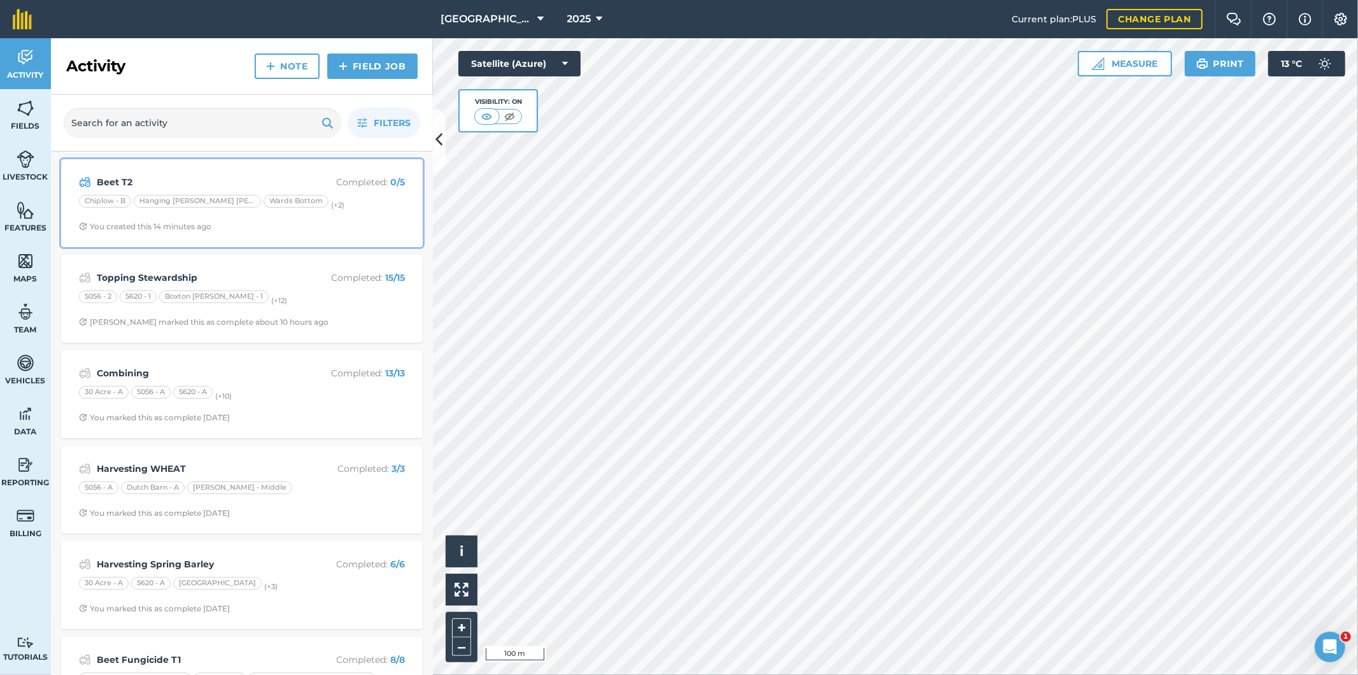
click at [330, 222] on span "You created this 14 minutes ago" at bounding box center [242, 227] width 326 height 10
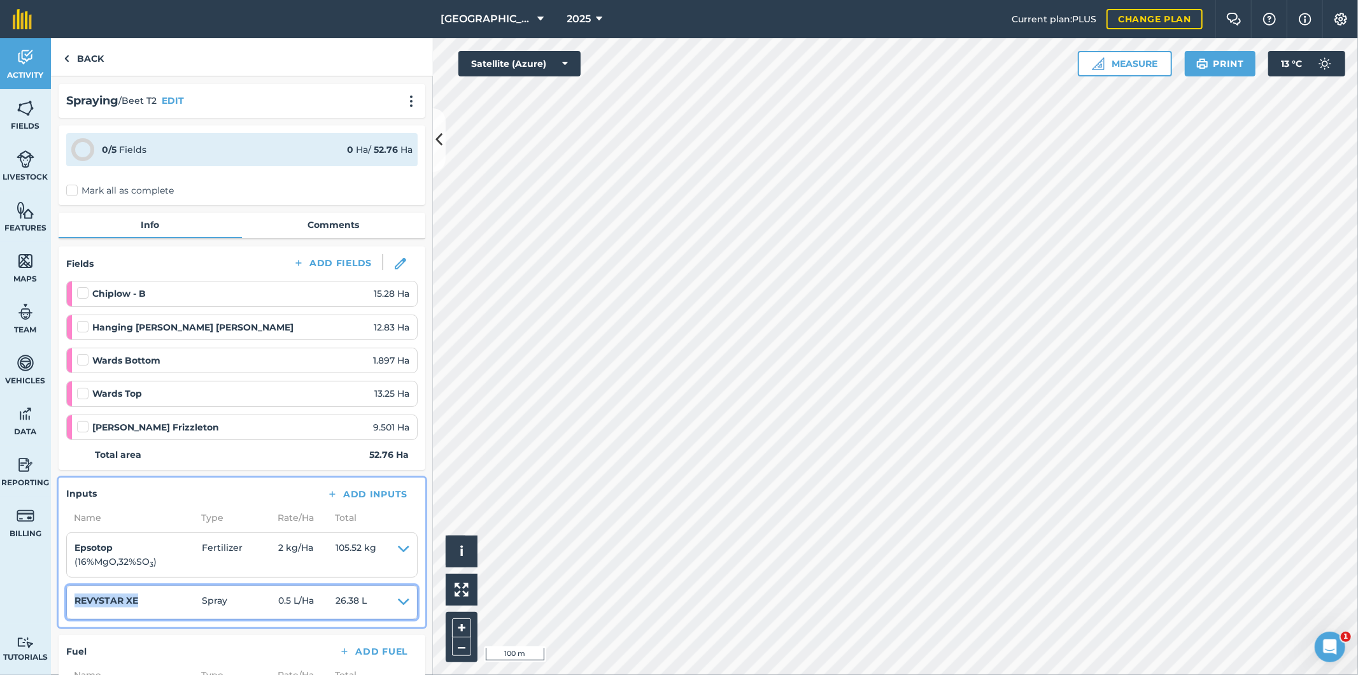
drag, startPoint x: 75, startPoint y: 598, endPoint x: 136, endPoint y: 602, distance: 60.6
click at [136, 602] on h4 "REVYSTAR XE" at bounding box center [137, 600] width 127 height 14
copy h4 "REVYSTAR XE"
